Goal: Task Accomplishment & Management: Use online tool/utility

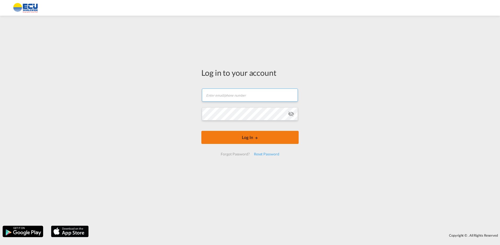
type input "[PERSON_NAME][EMAIL_ADDRESS][DOMAIN_NAME]"
click at [242, 138] on button "Log In" at bounding box center [249, 137] width 97 height 13
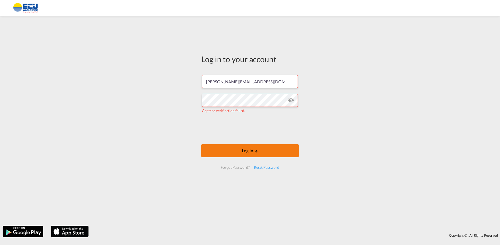
click at [244, 146] on button "Log In" at bounding box center [249, 150] width 97 height 13
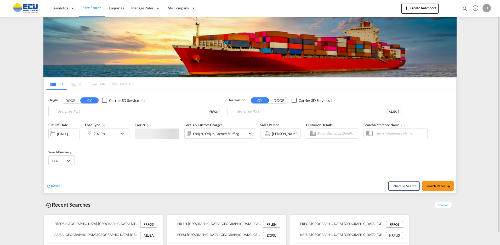
type input "Fos-[GEOGRAPHIC_DATA], [GEOGRAPHIC_DATA]"
type input "[GEOGRAPHIC_DATA], [GEOGRAPHIC_DATA]"
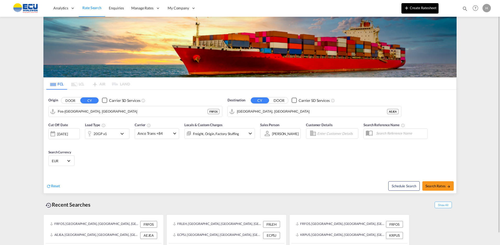
click at [423, 7] on button "Create Ratesheet" at bounding box center [419, 8] width 37 height 10
